Goal: Information Seeking & Learning: Learn about a topic

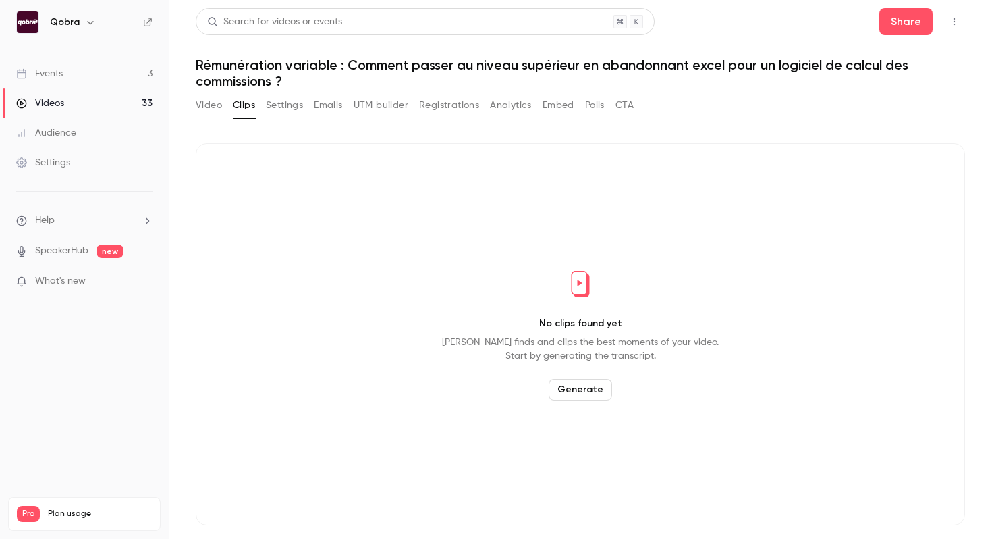
click at [109, 71] on link "Events 3" at bounding box center [84, 74] width 169 height 30
click at [90, 69] on link "Events 3" at bounding box center [84, 74] width 169 height 30
click at [121, 67] on link "Events 3" at bounding box center [84, 74] width 169 height 30
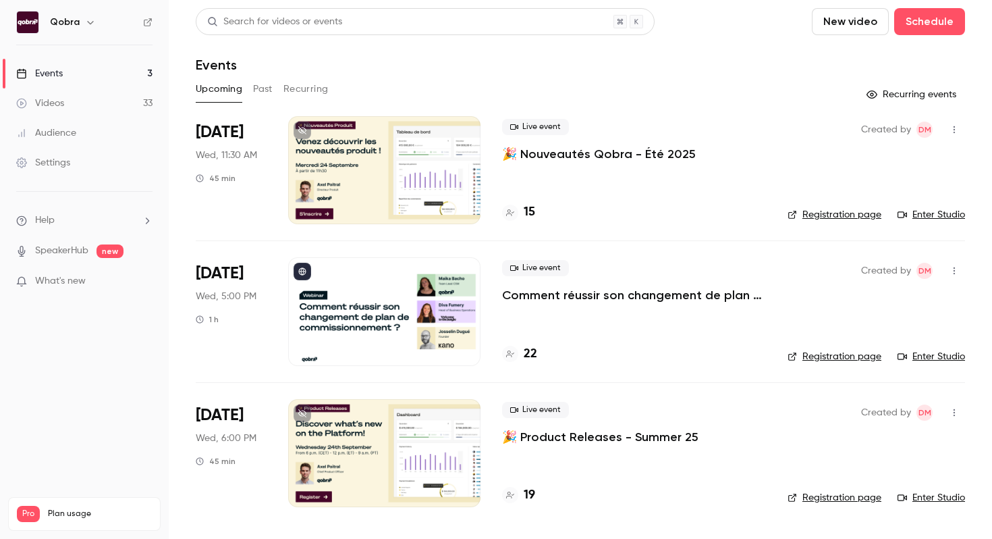
click at [84, 283] on span "What's new" at bounding box center [60, 281] width 51 height 14
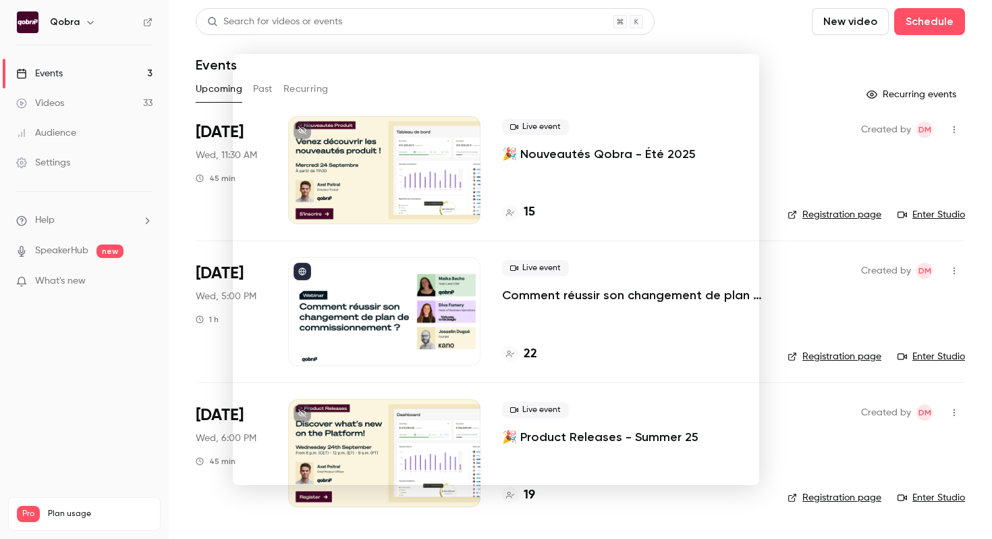
click at [77, 157] on div at bounding box center [496, 269] width 992 height 539
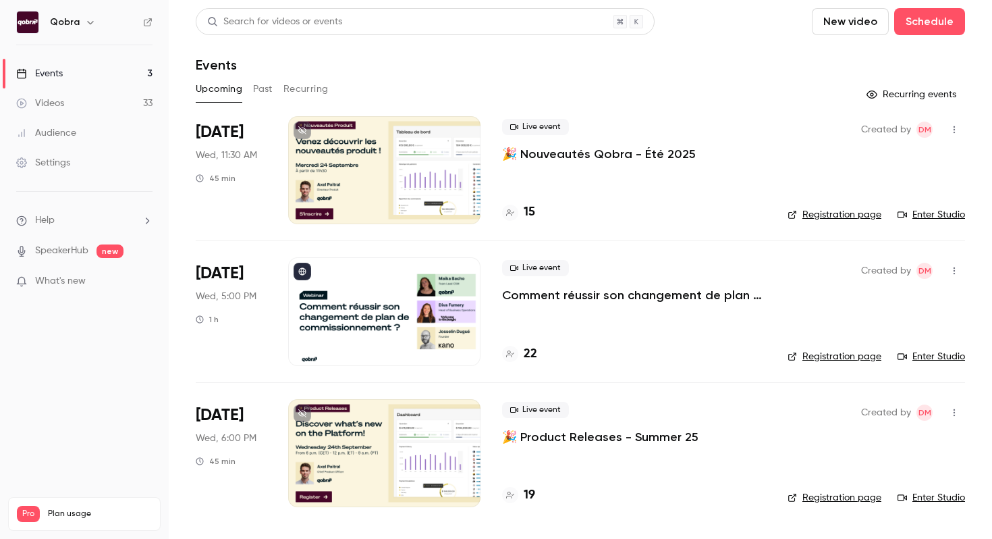
click at [93, 76] on link "Events 3" at bounding box center [84, 74] width 169 height 30
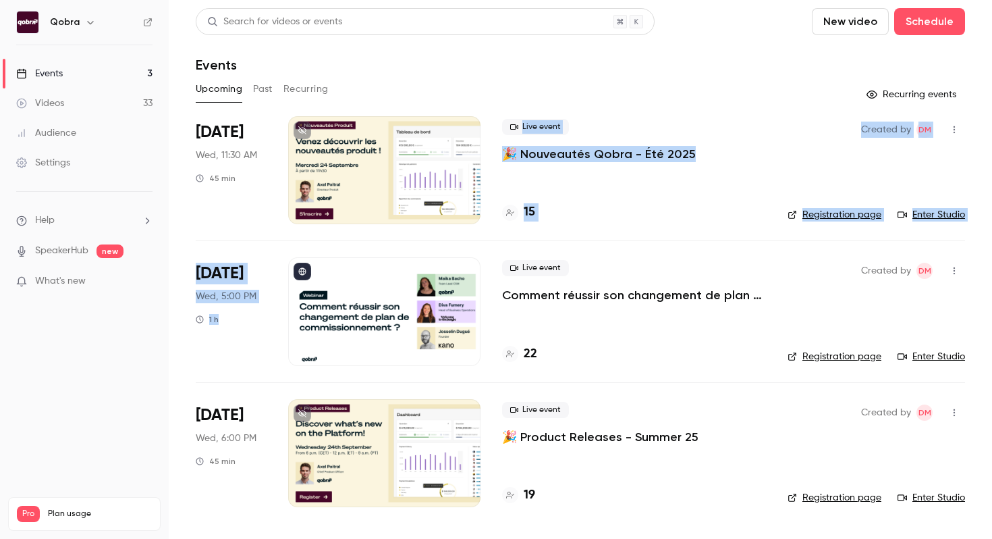
drag, startPoint x: 574, startPoint y: 271, endPoint x: 519, endPoint y: 109, distance: 171.6
click at [519, 109] on div "Search for videos or events New video Schedule Events Upcoming Past Recurring R…" at bounding box center [580, 265] width 769 height 515
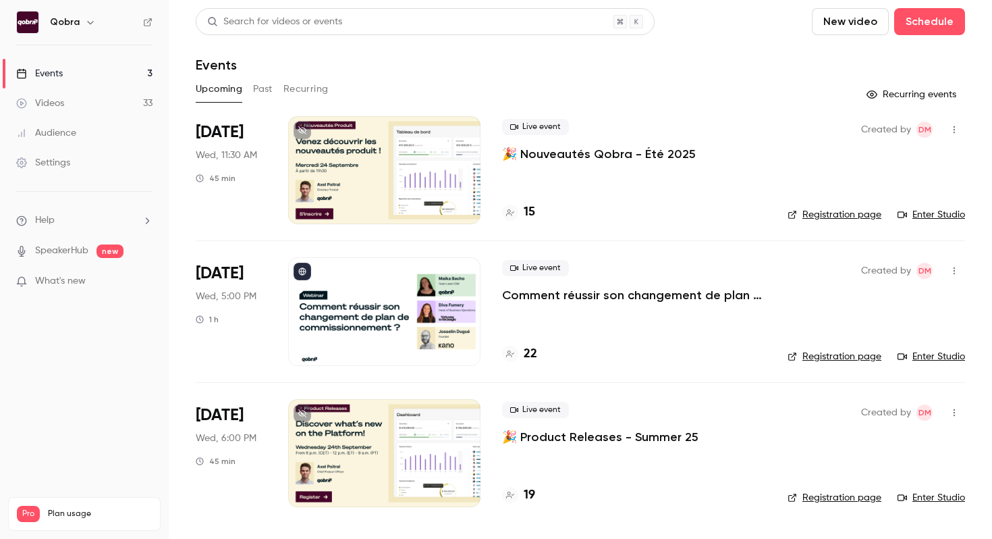
click at [493, 104] on div "Upcoming Past Recurring" at bounding box center [580, 91] width 769 height 27
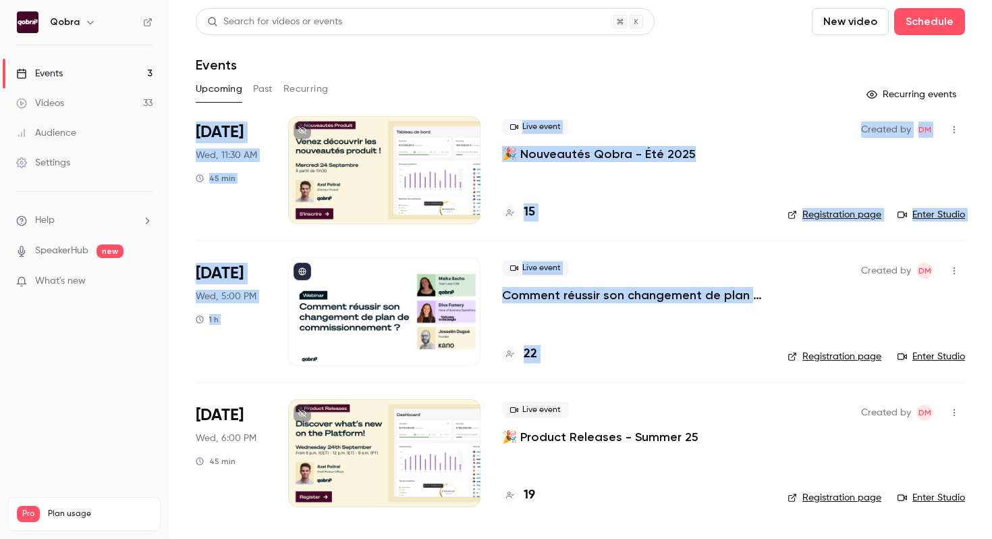
drag, startPoint x: 493, startPoint y: 104, endPoint x: 618, endPoint y: 346, distance: 272.6
click at [618, 346] on div "Search for videos or events New video Schedule Events Upcoming Past Recurring R…" at bounding box center [580, 265] width 769 height 515
click at [719, 298] on p "Comment réussir son changement de plan de commissionnement ?" at bounding box center [634, 295] width 264 height 16
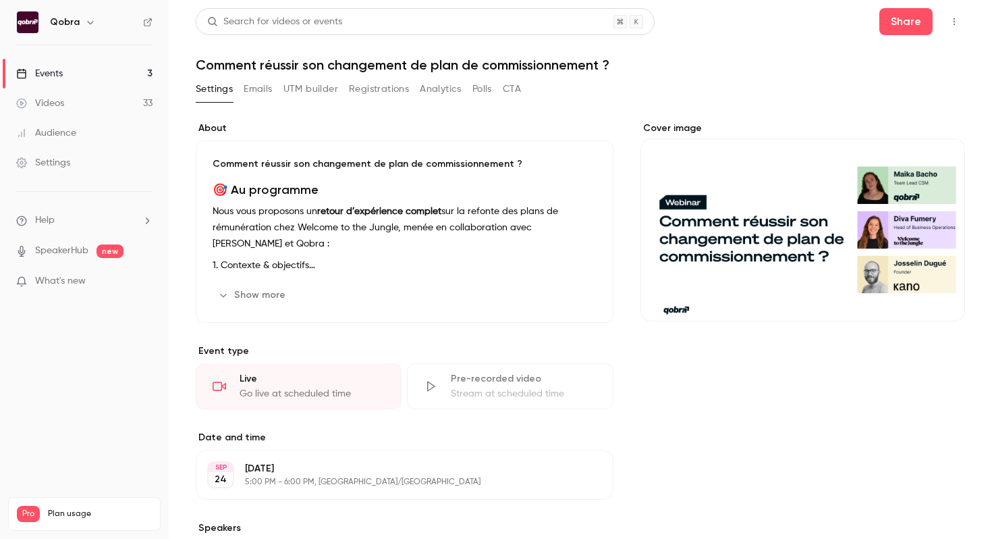
scroll to position [327, 0]
